Goal: Book appointment/travel/reservation

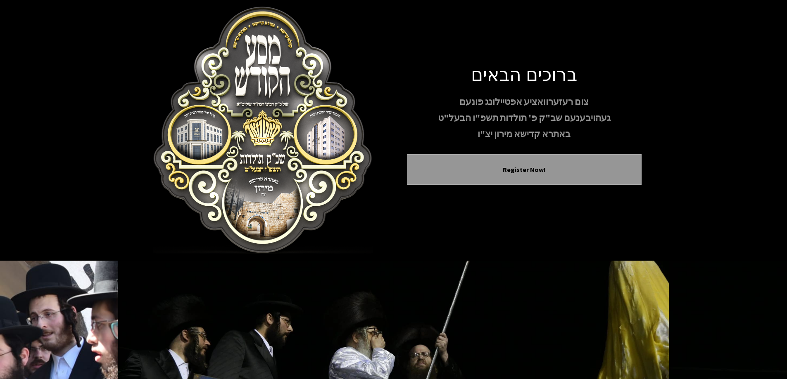
scroll to position [82, 0]
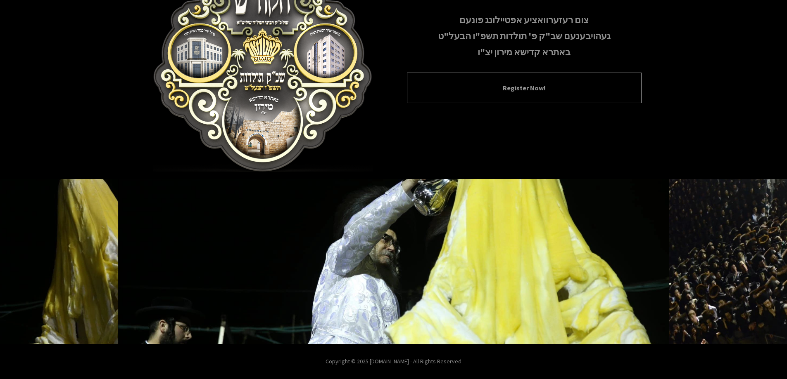
click at [506, 86] on button "Register Now!" at bounding box center [524, 88] width 214 height 10
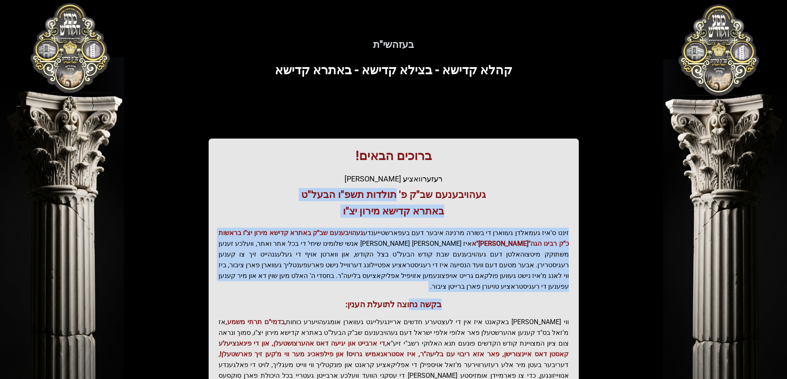
drag, startPoint x: 397, startPoint y: 198, endPoint x: 411, endPoint y: 301, distance: 103.7
click at [411, 301] on div "ברוכים הבאים! רעזערוואציע אפטיילונג פונעם געהויבענעם שב"ק פ' תולדות תשפ"ו הבעל"…" at bounding box center [394, 281] width 370 height 285
click at [411, 302] on div "ברוכים הבאים! רעזערוואציע אפטיילונג פונעם געהויבענעם שב"ק פ' תולדות תשפ"ו הבעל"…" at bounding box center [394, 281] width 370 height 285
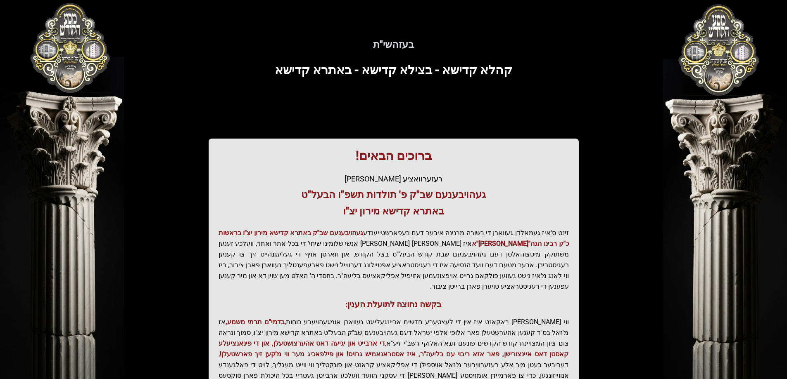
scroll to position [99, 0]
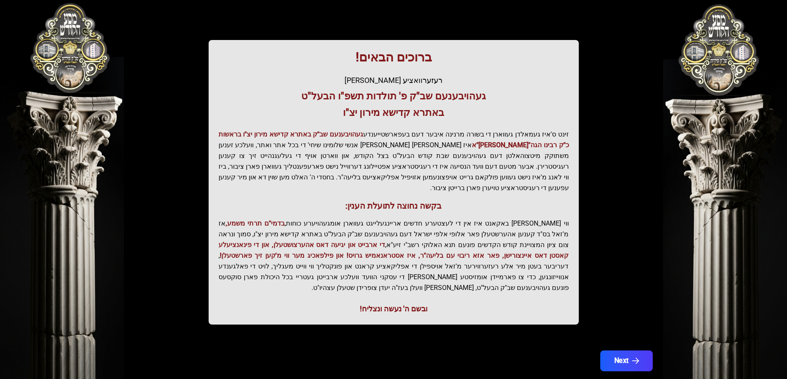
click at [612, 351] on button "Next" at bounding box center [626, 361] width 52 height 21
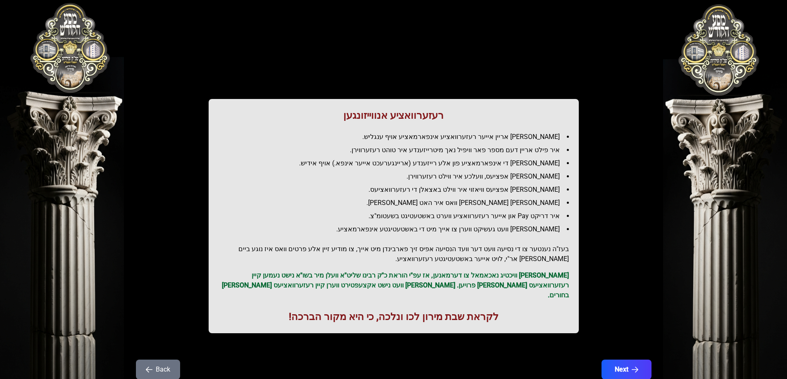
click at [613, 342] on div "רעזערוואציע אנווייזונגען איר לייגט אריין אייער רעזערוואציע אינפארמאציע אויף ענג…" at bounding box center [393, 205] width 529 height 370
click at [620, 360] on button "Next" at bounding box center [626, 370] width 52 height 21
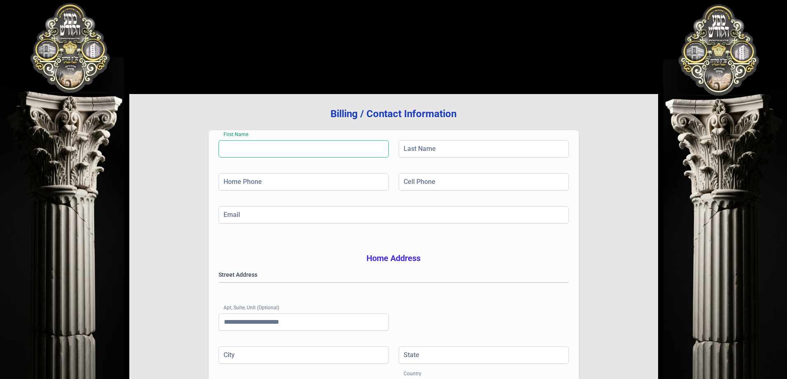
click at [236, 148] on input "First Name" at bounding box center [303, 148] width 170 height 17
click at [250, 183] on input "Home Phone" at bounding box center [303, 181] width 170 height 17
click at [248, 216] on input "Email" at bounding box center [393, 214] width 350 height 17
drag, startPoint x: 407, startPoint y: 187, endPoint x: 411, endPoint y: 182, distance: 5.9
click at [407, 187] on input "Cell Phone" at bounding box center [483, 181] width 170 height 17
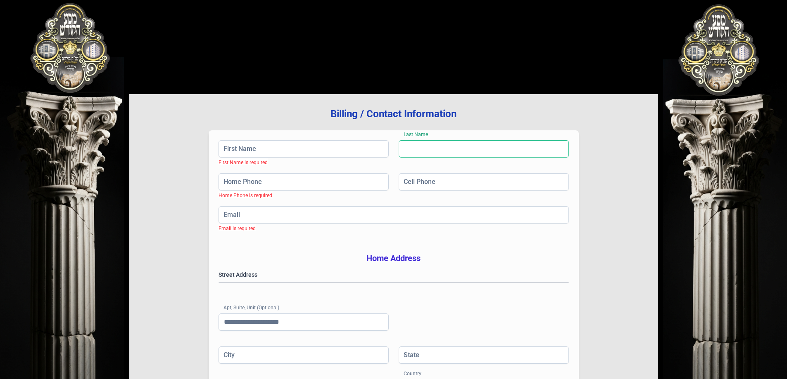
click at [420, 143] on input "Last Name" at bounding box center [483, 148] width 170 height 17
click at [219, 283] on gmp-place-autocomplete at bounding box center [219, 283] width 0 height 0
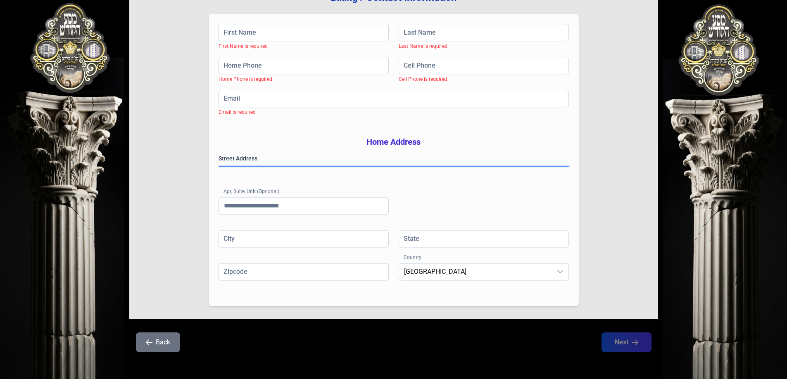
scroll to position [132, 0]
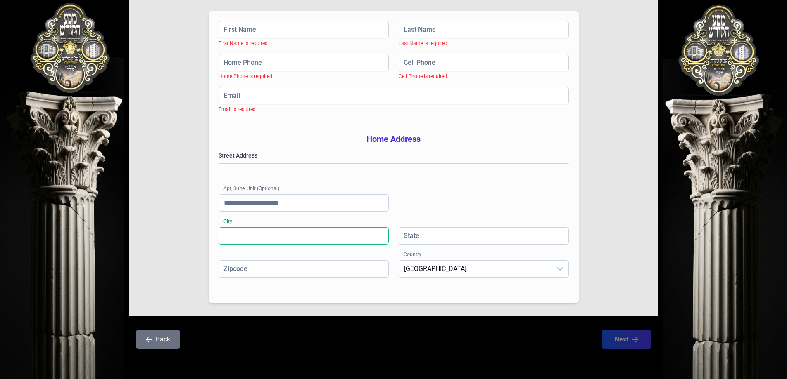
click at [246, 236] on input "City" at bounding box center [303, 236] width 170 height 17
click at [251, 212] on div "Apt, Suite, Unit (Optional)" at bounding box center [303, 204] width 170 height 20
click at [278, 204] on input "Apt, Suite, Unit (Optional)" at bounding box center [303, 202] width 170 height 17
click at [425, 244] on input "State" at bounding box center [483, 236] width 170 height 17
click at [419, 270] on span "United States" at bounding box center [475, 269] width 153 height 17
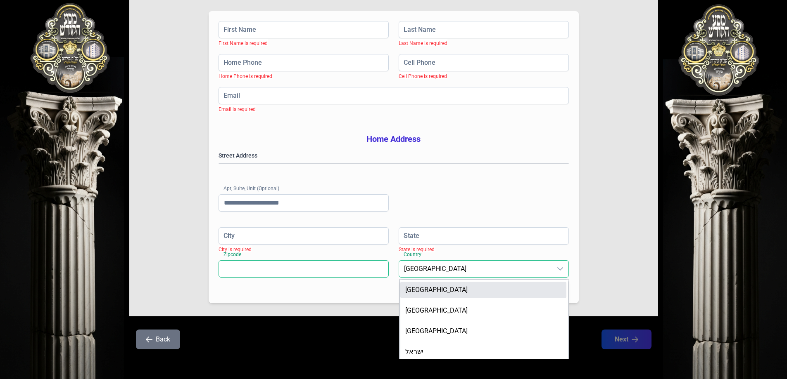
click at [334, 268] on input "Zipcode" at bounding box center [303, 269] width 170 height 17
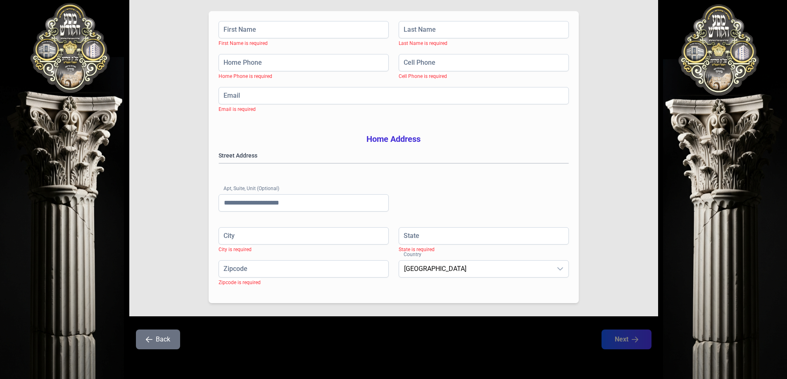
click at [422, 206] on div "Street Address Apt, Suite, Unit (Optional)" at bounding box center [393, 190] width 350 height 76
click at [419, 266] on span "United States" at bounding box center [475, 269] width 153 height 17
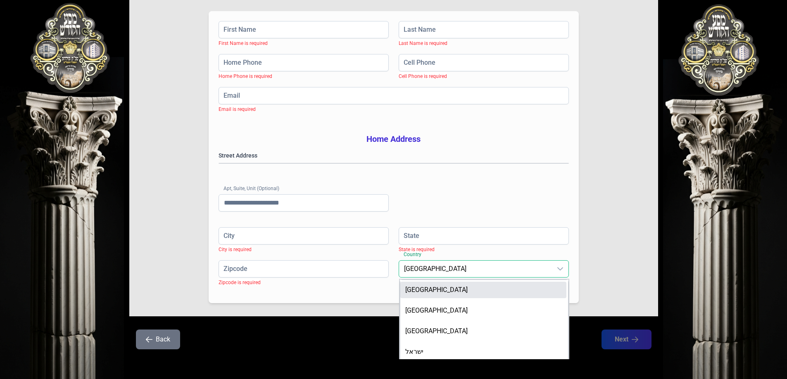
click at [419, 266] on span "United States" at bounding box center [475, 269] width 153 height 17
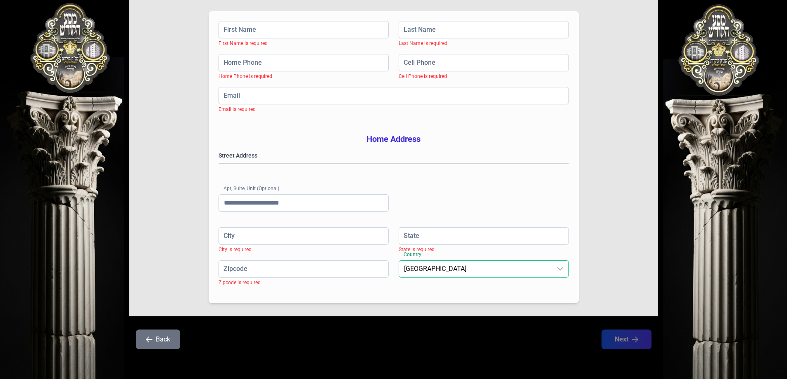
click at [431, 219] on div "Street Address Apt, Suite, Unit (Optional)" at bounding box center [393, 190] width 350 height 76
click at [422, 248] on span "State is required" at bounding box center [416, 250] width 36 height 6
click at [422, 236] on input "State" at bounding box center [483, 236] width 170 height 17
click at [335, 241] on input "City" at bounding box center [303, 236] width 170 height 17
click at [333, 206] on input "Apt, Suite, Unit (Optional)" at bounding box center [303, 202] width 170 height 17
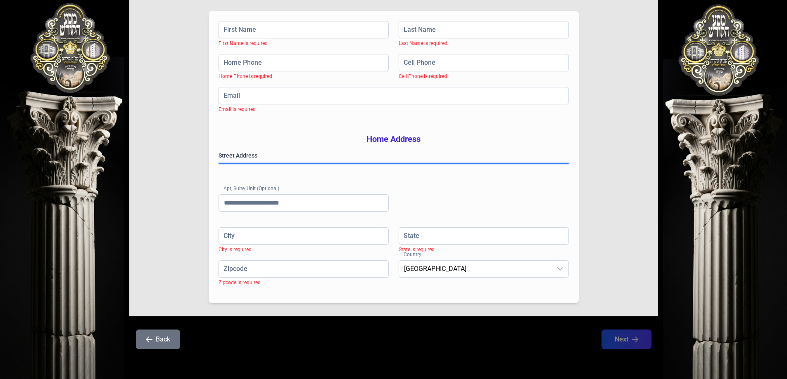
click at [219, 164] on gmp-place-autocomplete at bounding box center [219, 164] width 0 height 0
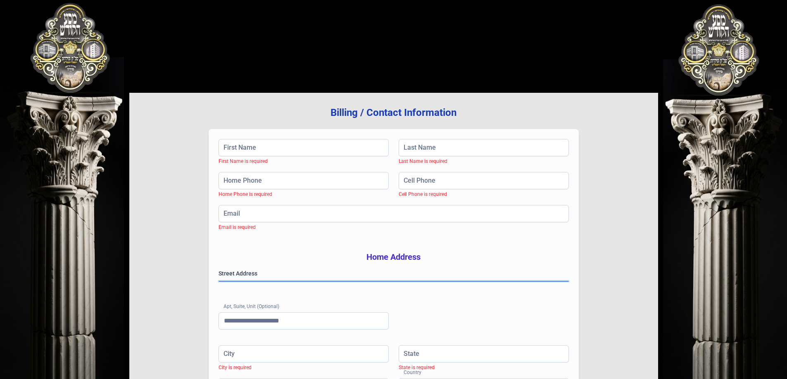
scroll to position [0, 0]
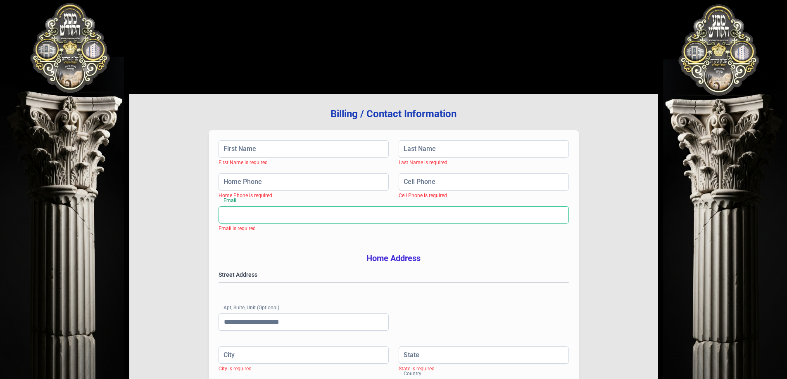
drag, startPoint x: 289, startPoint y: 209, endPoint x: 289, endPoint y: 199, distance: 9.5
click at [289, 209] on input "Email" at bounding box center [393, 214] width 350 height 17
drag, startPoint x: 289, startPoint y: 184, endPoint x: 296, endPoint y: 169, distance: 16.6
click at [289, 184] on input "Home Phone" at bounding box center [303, 181] width 170 height 17
click at [304, 146] on input "First Name" at bounding box center [303, 148] width 170 height 17
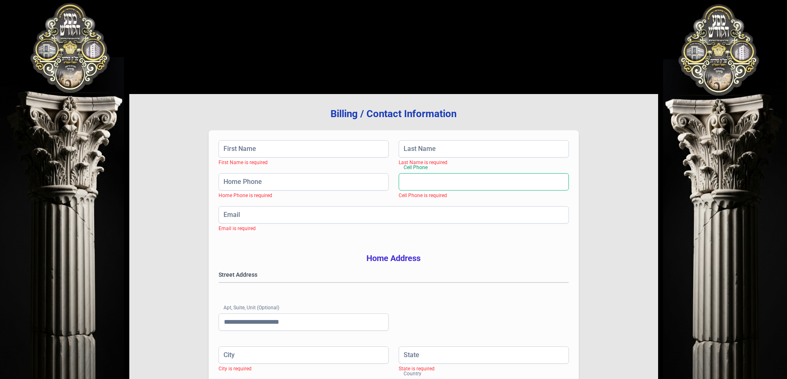
click at [462, 180] on input "Cell Phone" at bounding box center [483, 181] width 170 height 17
click at [457, 154] on input "Last Name" at bounding box center [483, 148] width 170 height 17
